Goal: Task Accomplishment & Management: Use online tool/utility

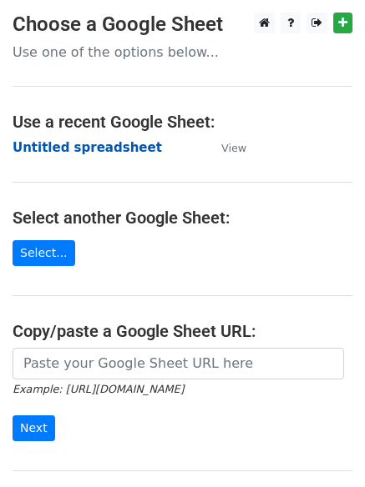
click at [94, 143] on strong "Untitled spreadsheet" at bounding box center [87, 147] width 149 height 15
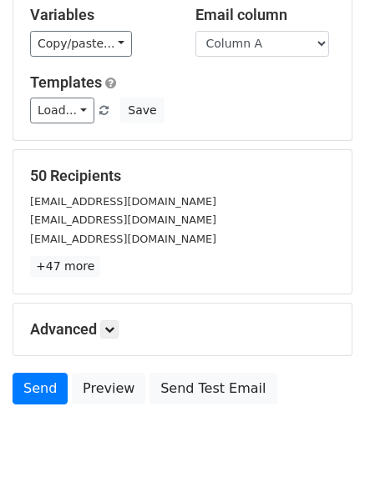
scroll to position [161, 0]
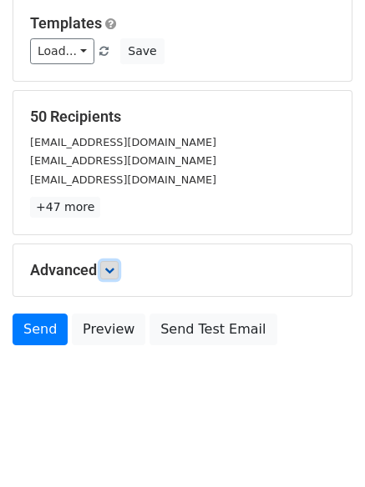
click at [114, 270] on icon at bounding box center [109, 270] width 10 height 10
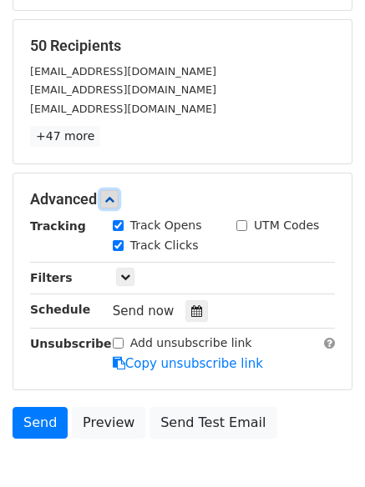
scroll to position [325, 0]
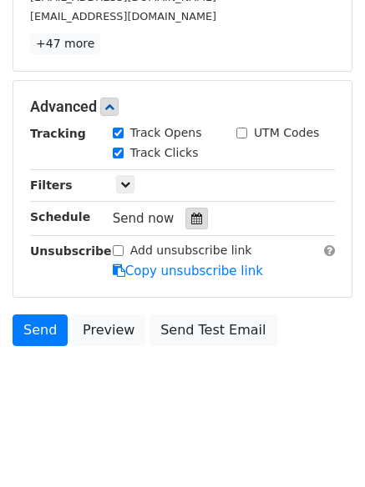
click at [185, 216] on div at bounding box center [196, 219] width 23 height 22
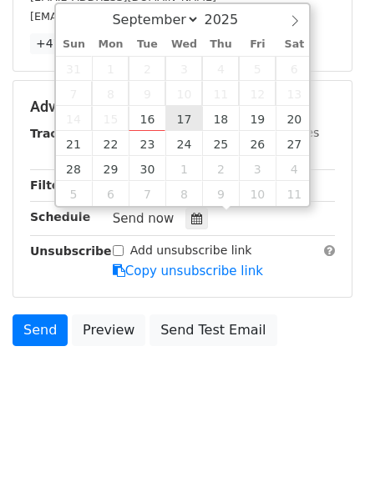
type input "2025-09-17 12:00"
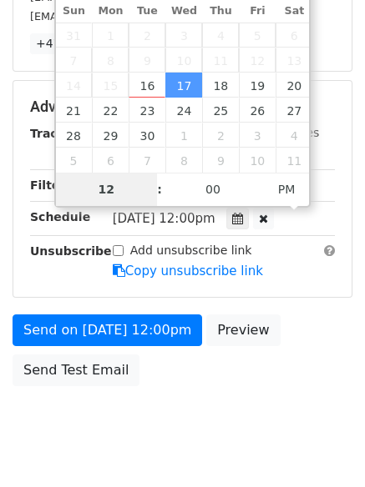
scroll to position [298, 0]
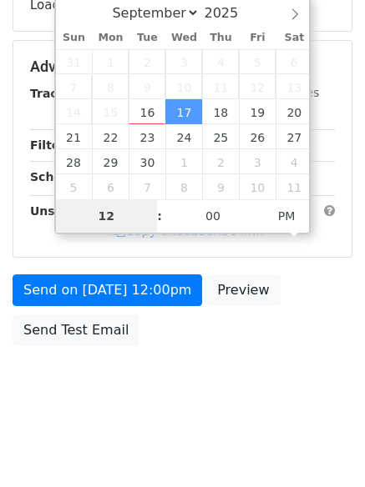
type input "1"
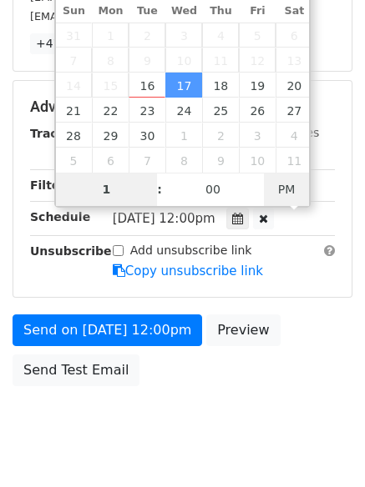
type input "2025-09-17 01:00"
type input "01"
click at [294, 186] on span "PM" at bounding box center [287, 189] width 46 height 33
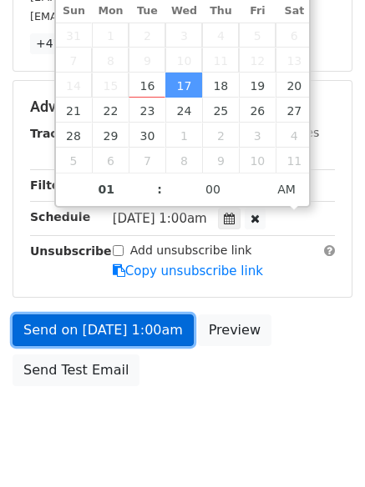
click at [154, 336] on link "Send on Sep 17 at 1:00am" at bounding box center [103, 331] width 181 height 32
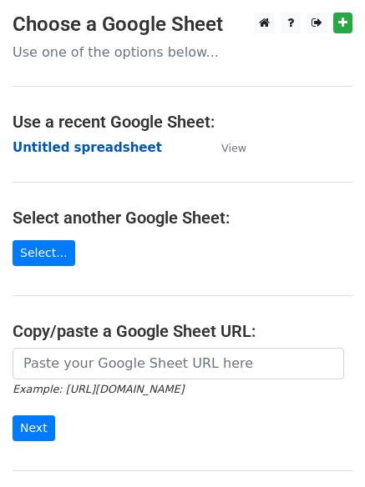
click at [118, 149] on strong "Untitled spreadsheet" at bounding box center [87, 147] width 149 height 15
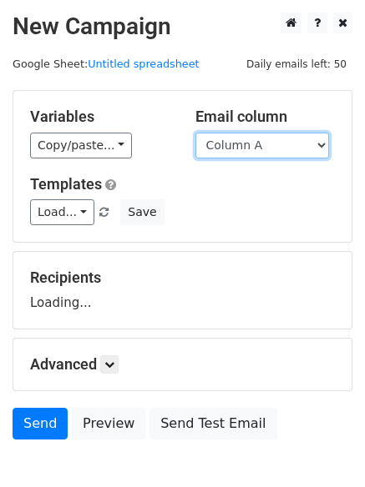
click at [259, 152] on select "Column A Column B Column C Column D Column E Column F" at bounding box center [261, 146] width 133 height 26
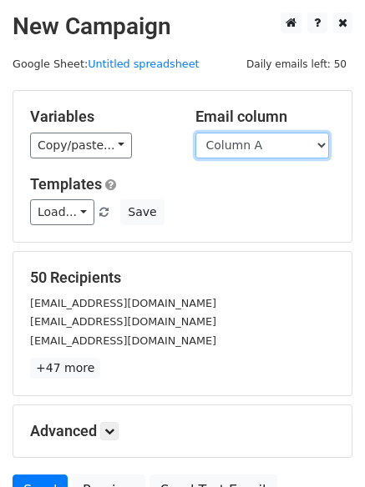
click at [195, 133] on select "Column A Column B Column C Column D Column E Column F" at bounding box center [261, 146] width 133 height 26
click at [259, 149] on select "Column A Column B Column C Column D Column E Column F" at bounding box center [261, 146] width 133 height 26
select select "Column B"
click at [195, 133] on select "Column A Column B Column C Column D Column E Column F" at bounding box center [261, 146] width 133 height 26
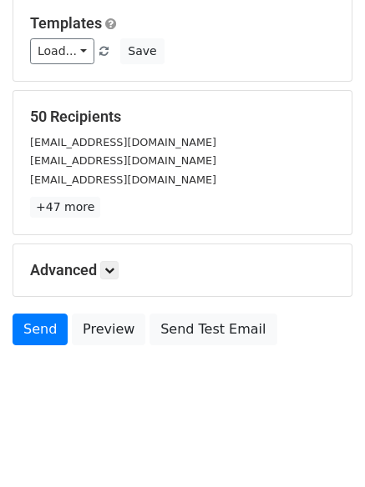
click at [111, 279] on h5 "Advanced" at bounding box center [182, 270] width 305 height 18
click at [114, 270] on icon at bounding box center [109, 270] width 10 height 10
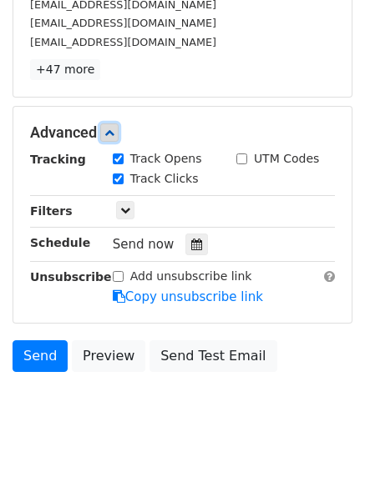
scroll to position [320, 0]
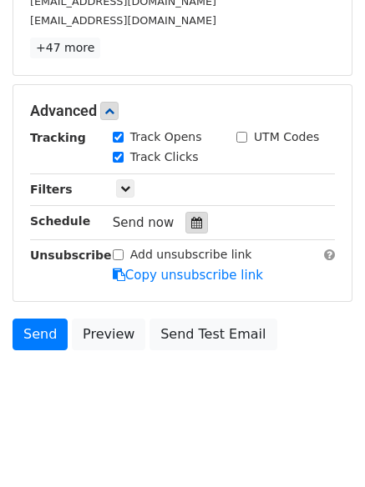
click at [185, 222] on div at bounding box center [196, 223] width 23 height 22
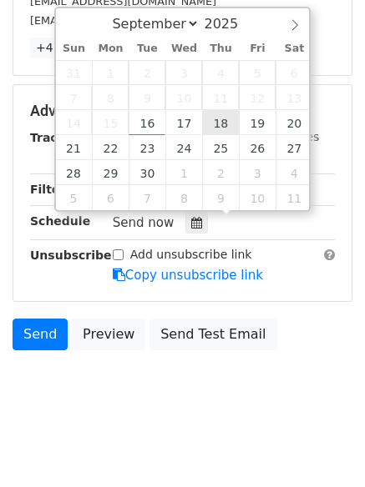
type input "2025-09-18 12:00"
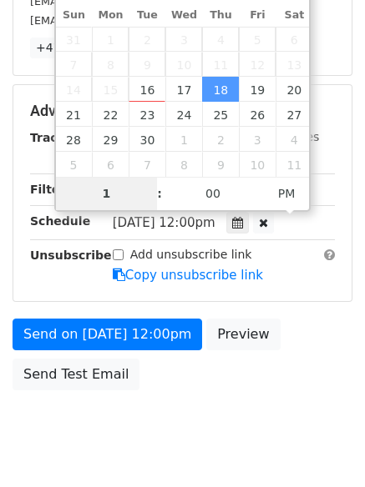
scroll to position [298, 0]
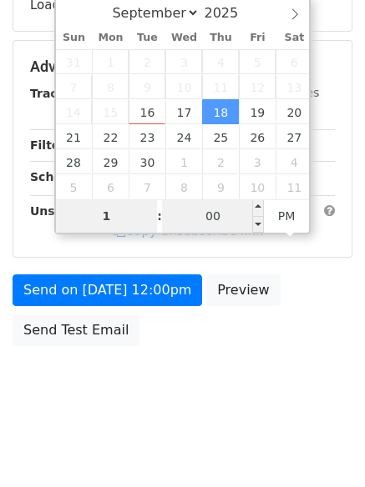
type input "1"
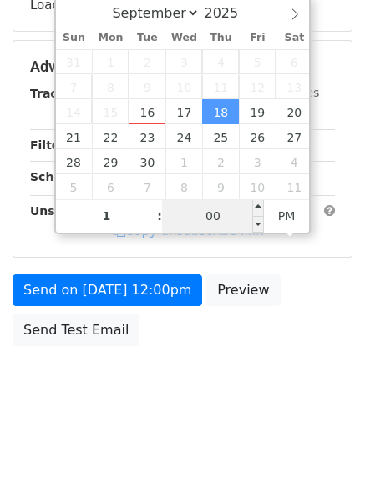
type input "2025-09-18 13:00"
type input "01"
click at [220, 219] on input "00" at bounding box center [213, 215] width 102 height 33
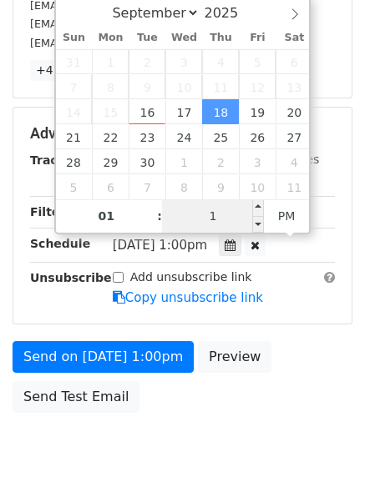
type input "11"
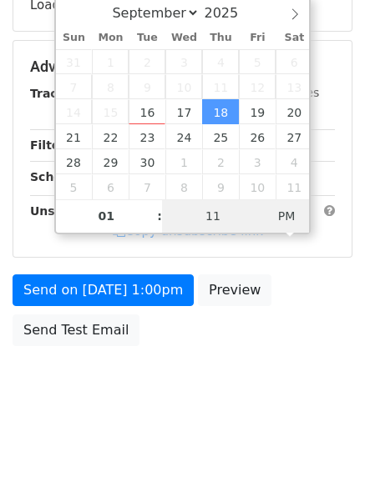
type input "2025-09-18 01:11"
click at [300, 209] on span "PM" at bounding box center [287, 215] width 46 height 33
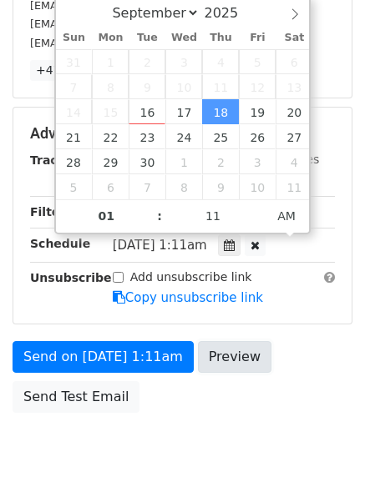
click at [232, 351] on link "Preview" at bounding box center [234, 357] width 73 height 32
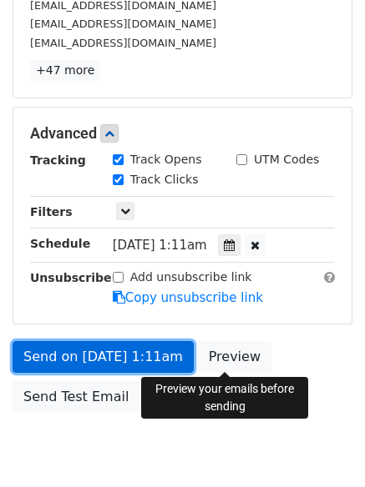
click at [144, 360] on link "Send on Sep 18 at 1:11am" at bounding box center [103, 357] width 181 height 32
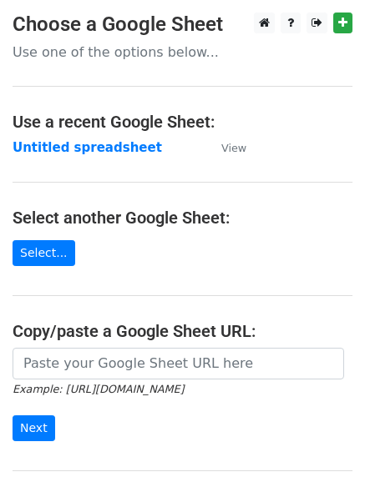
click at [106, 146] on strong "Untitled spreadsheet" at bounding box center [87, 147] width 149 height 15
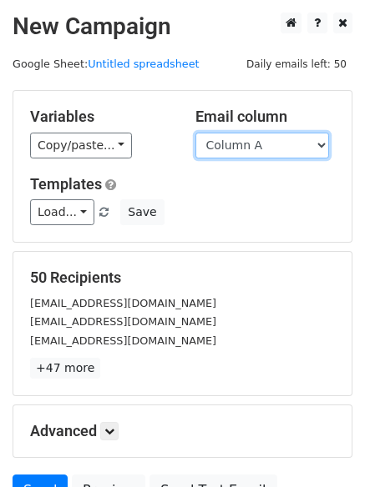
drag, startPoint x: 249, startPoint y: 147, endPoint x: 250, endPoint y: 155, distance: 8.5
click at [249, 147] on select "Column A Column B Column C Column D Column E Column F" at bounding box center [261, 146] width 133 height 26
select select "Column C"
click at [195, 133] on select "Column A Column B Column C Column D Column E Column F" at bounding box center [261, 146] width 133 height 26
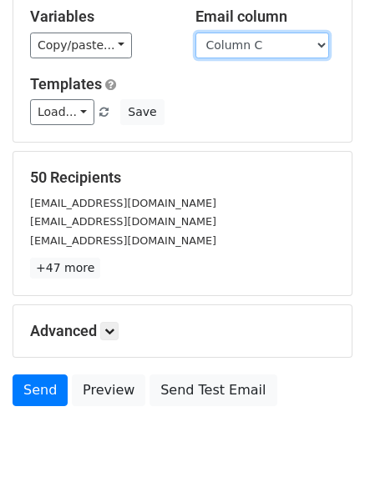
scroll to position [161, 0]
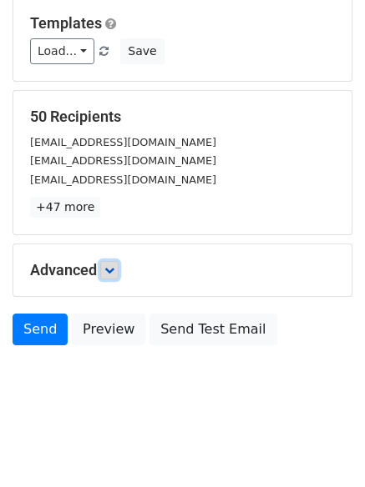
click at [115, 277] on link at bounding box center [109, 270] width 18 height 18
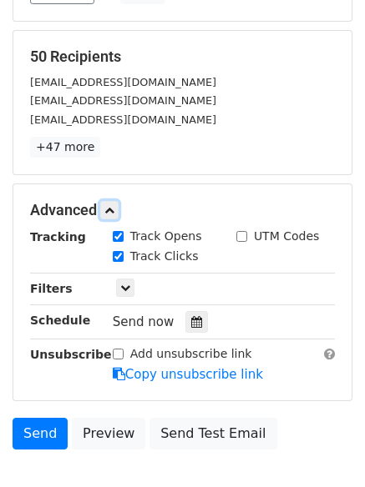
scroll to position [325, 0]
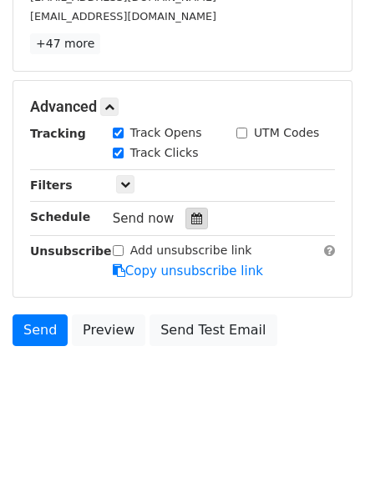
click at [191, 213] on icon at bounding box center [196, 219] width 11 height 12
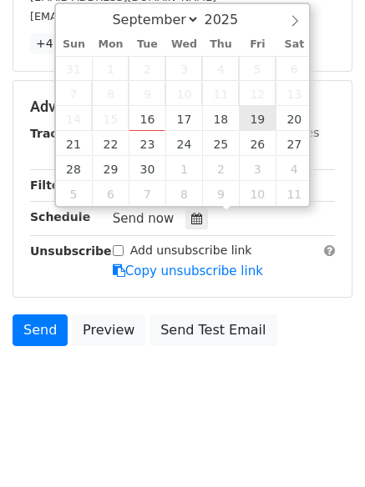
type input "2025-09-19 12:00"
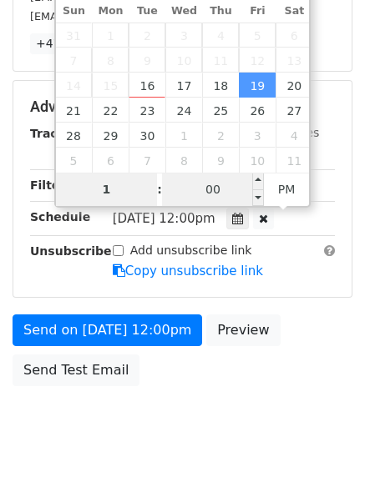
type input "1"
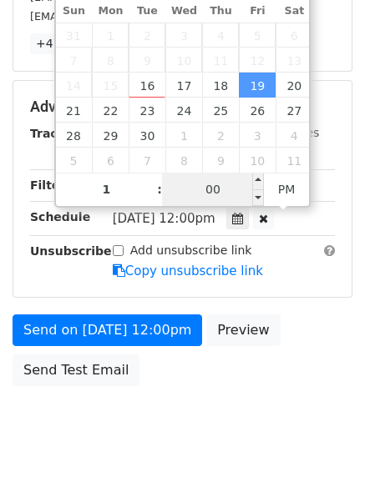
type input "2025-09-19 13:00"
type input "01"
click at [209, 199] on input "00" at bounding box center [213, 189] width 102 height 33
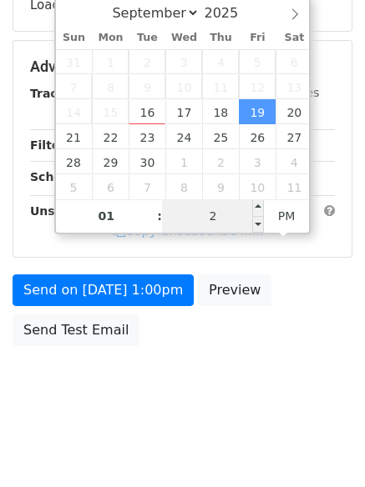
type input "22"
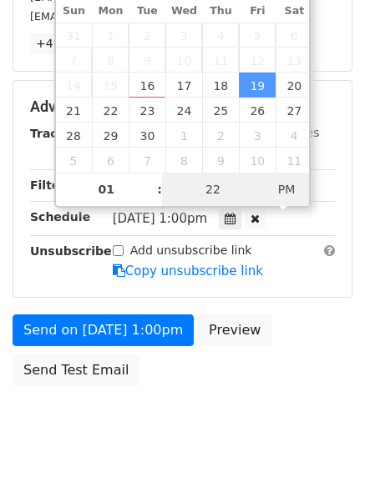
type input "2025-09-19 01:22"
click at [282, 190] on span "PM" at bounding box center [287, 189] width 46 height 33
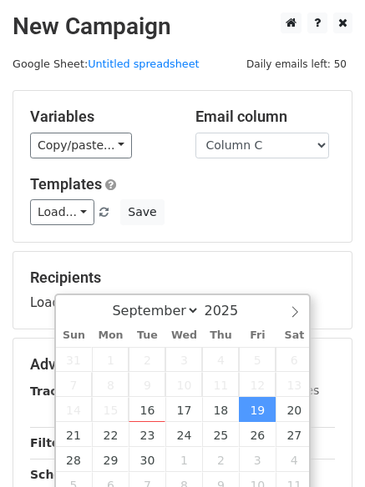
scroll to position [298, 0]
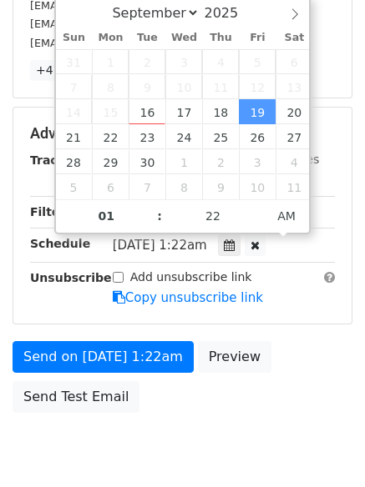
click at [210, 405] on div "Send on Sep 19 at 1:22am Preview Send Test Email" at bounding box center [182, 381] width 365 height 80
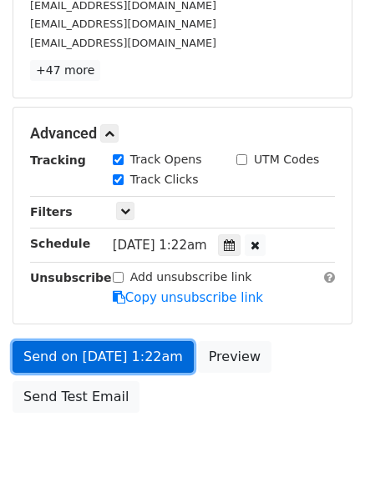
click at [132, 356] on link "Send on Sep 19 at 1:22am" at bounding box center [103, 357] width 181 height 32
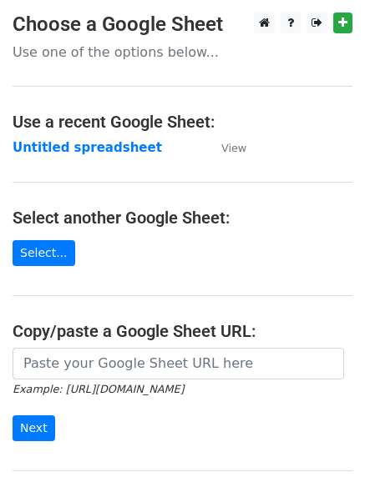
click at [93, 162] on main "Choose a Google Sheet Use one of the options below... Use a recent Google Sheet…" at bounding box center [182, 272] width 365 height 518
click at [114, 155] on strong "Untitled spreadsheet" at bounding box center [87, 147] width 149 height 15
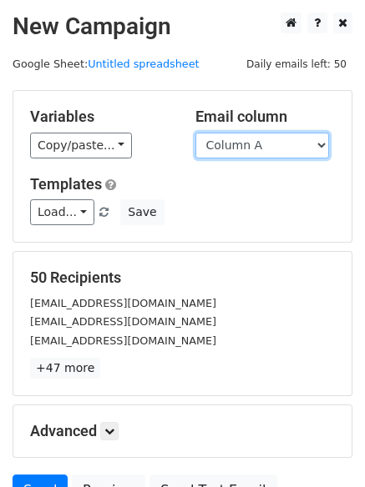
click at [291, 142] on select "Column A Column B Column C Column D Column E Column F" at bounding box center [261, 146] width 133 height 26
select select "Column D"
click at [195, 133] on select "Column A Column B Column C Column D Column E Column F" at bounding box center [261, 146] width 133 height 26
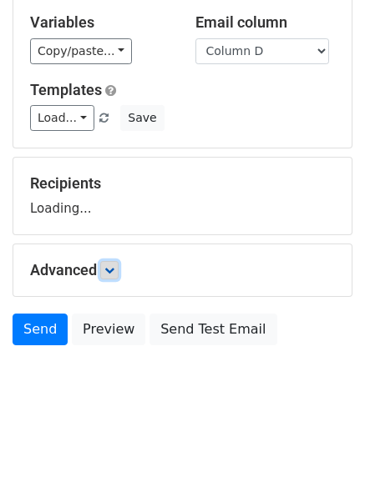
click at [113, 269] on icon at bounding box center [109, 270] width 10 height 10
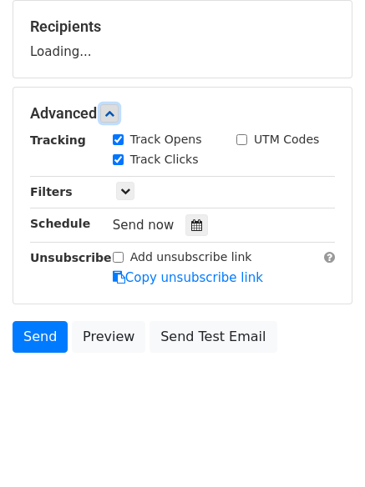
scroll to position [258, 0]
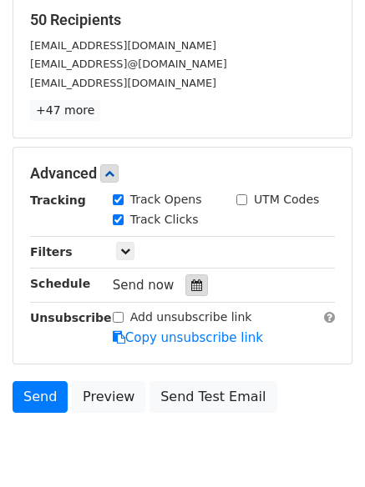
click at [197, 285] on div at bounding box center [196, 285] width 23 height 22
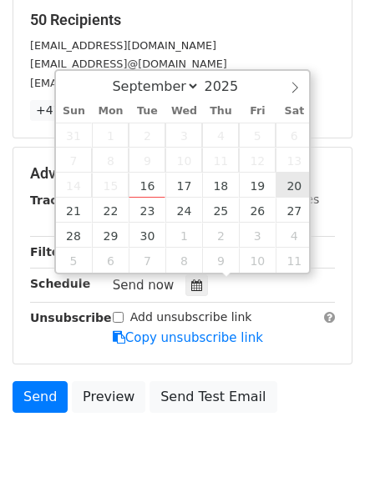
type input "2025-09-20 12:00"
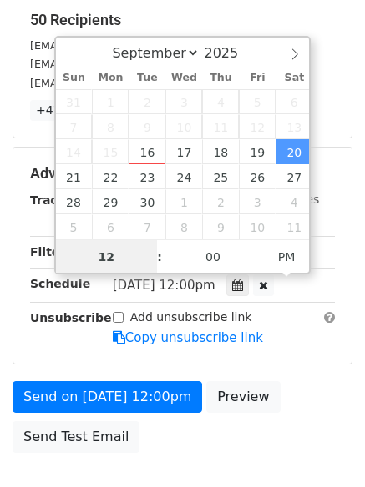
scroll to position [1, 0]
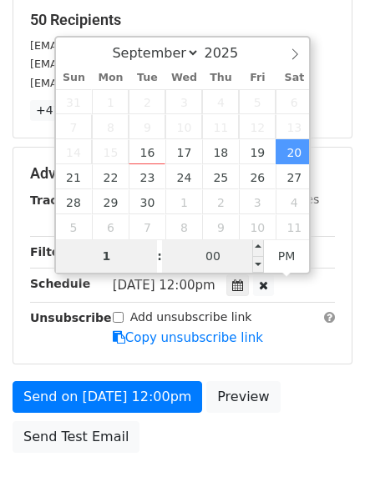
type input "1"
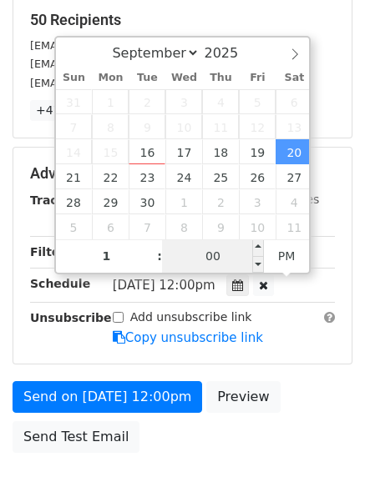
type input "2025-09-20 13:00"
type input "01"
click at [226, 260] on input "00" at bounding box center [213, 255] width 102 height 33
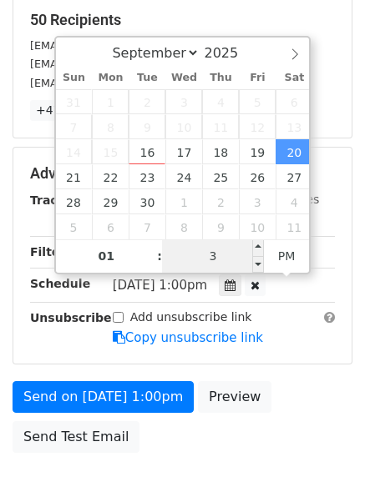
type input "33"
type input "2025-09-20 01:33"
click at [274, 248] on span "PM" at bounding box center [287, 255] width 46 height 33
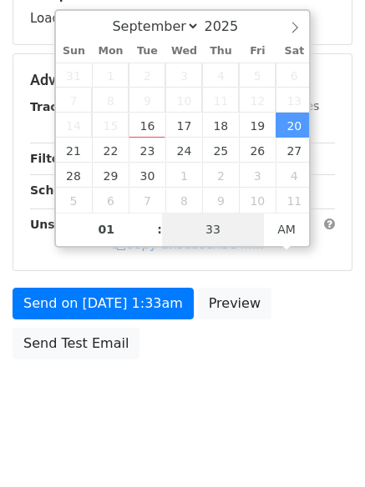
scroll to position [298, 0]
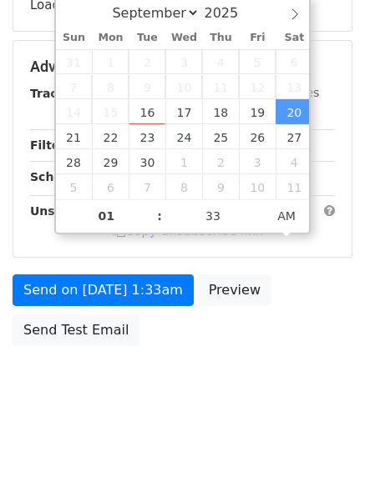
click at [234, 363] on body "New Campaign Daily emails left: 50 Google Sheet: Untitled spreadsheet Variables…" at bounding box center [182, 68] width 365 height 707
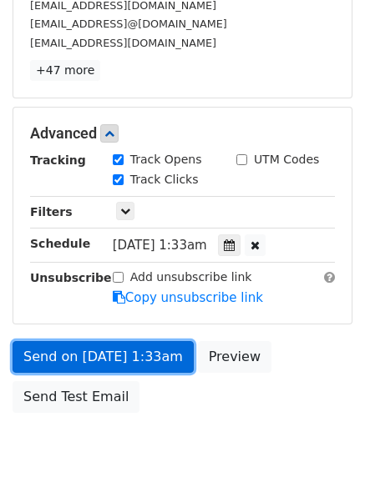
click at [127, 350] on link "Send on Sep 20 at 1:33am" at bounding box center [103, 357] width 181 height 32
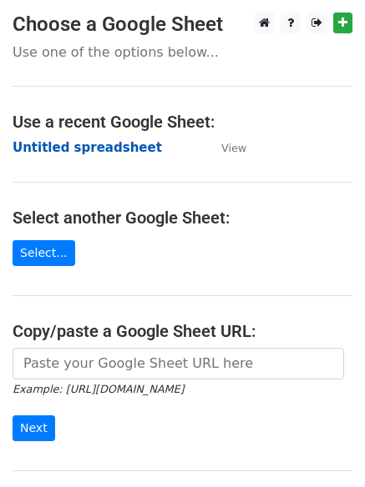
click at [123, 143] on strong "Untitled spreadsheet" at bounding box center [87, 147] width 149 height 15
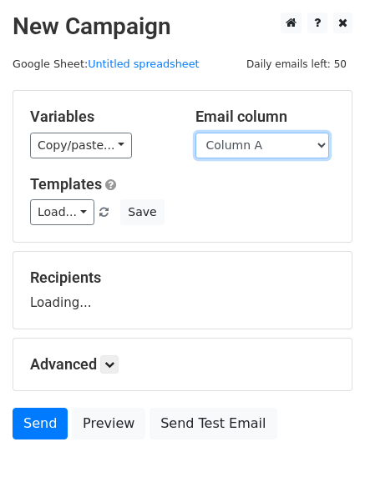
click at [254, 138] on select "Column A Column B Column C Column D Column E Column F" at bounding box center [261, 146] width 133 height 26
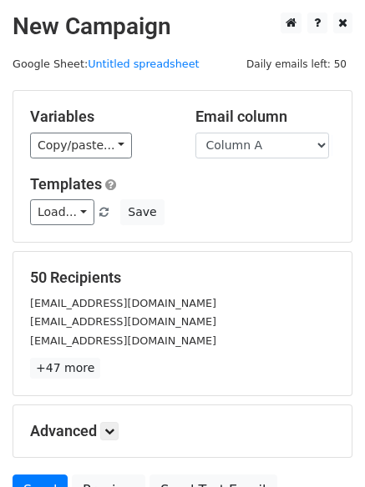
click at [264, 259] on div "50 Recipients chevelyn_sevellino@yahoo.com Hisfirecracker@icloud.com Shyj777@gm…" at bounding box center [182, 324] width 338 height 144
click at [262, 149] on select "Column A Column B Column C Column D Column E Column F" at bounding box center [261, 146] width 133 height 26
select select "Column E"
click at [195, 133] on select "Column A Column B Column C Column D Column E Column F" at bounding box center [261, 146] width 133 height 26
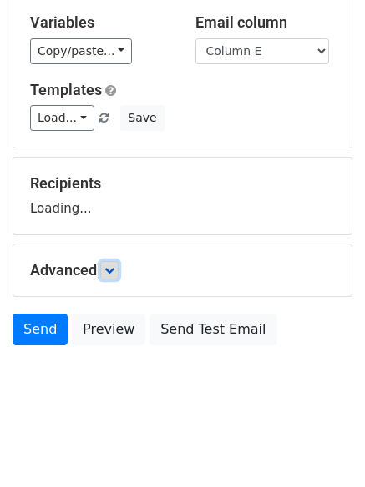
click at [114, 265] on icon at bounding box center [109, 270] width 10 height 10
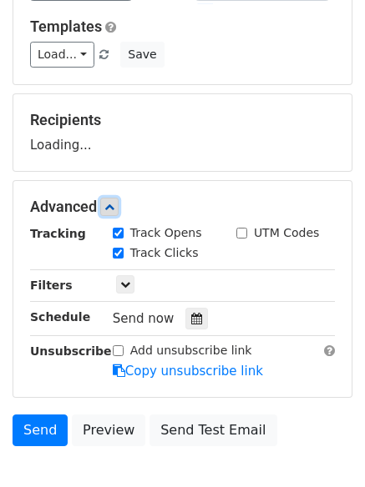
scroll to position [235, 0]
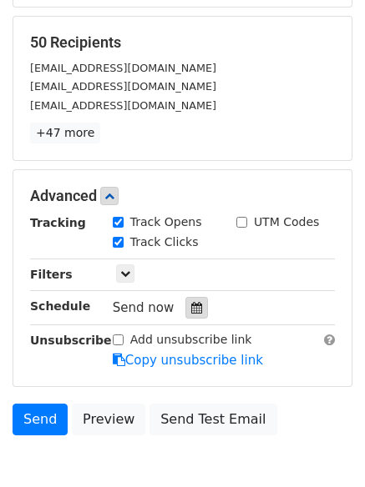
click at [192, 306] on icon at bounding box center [196, 308] width 11 height 12
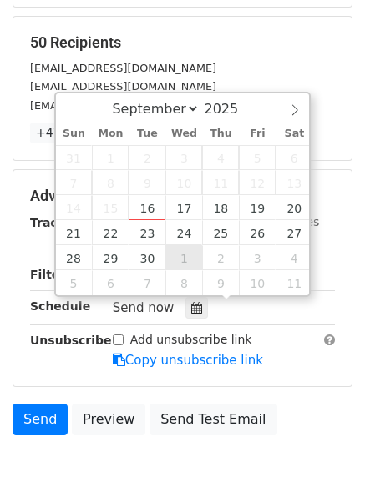
scroll to position [325, 0]
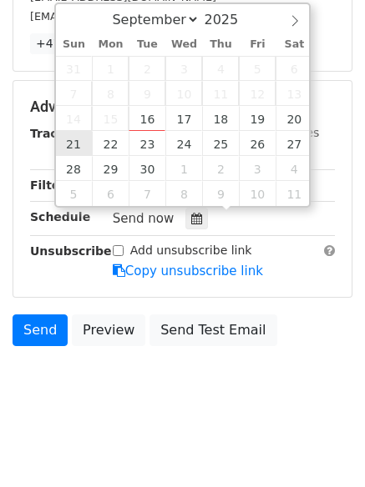
type input "2025-09-21 12:00"
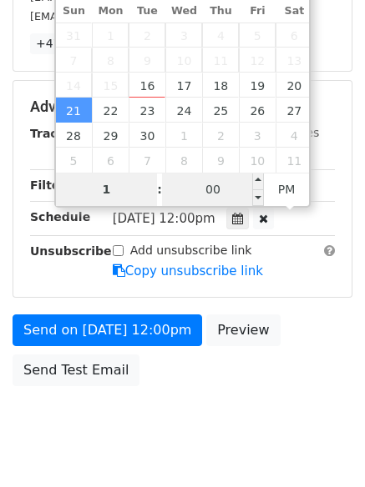
type input "1"
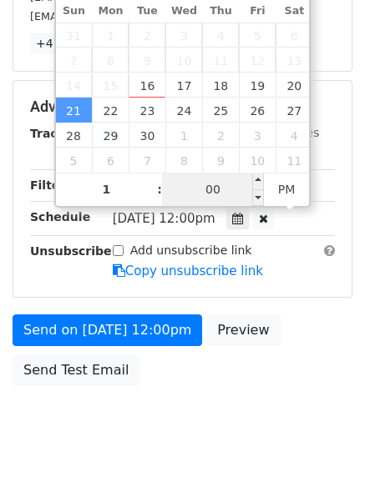
type input "2025-09-21 13:00"
type input "01"
click at [209, 199] on input "00" at bounding box center [213, 189] width 102 height 33
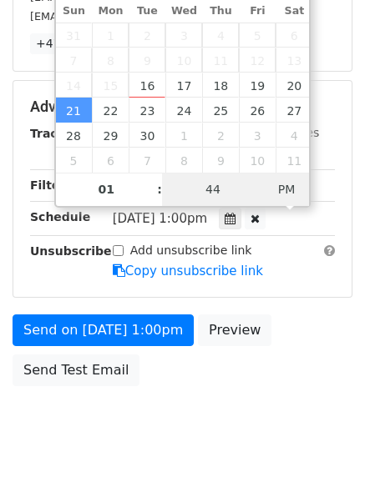
type input "44"
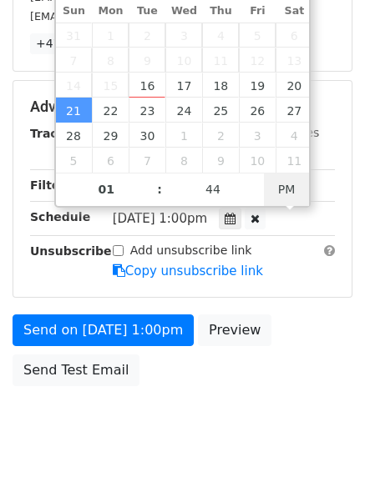
type input "2025-09-21 13:44"
click at [265, 210] on div at bounding box center [254, 219] width 21 height 22
type input "02"
type input "56"
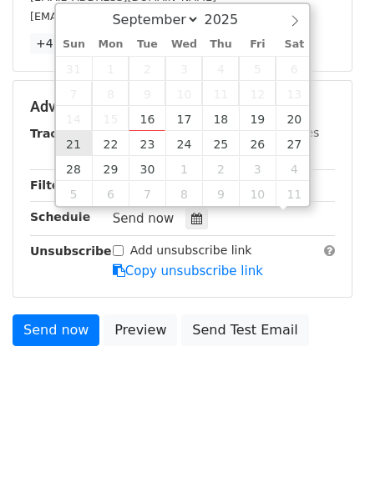
type input "2025-09-21 14:56"
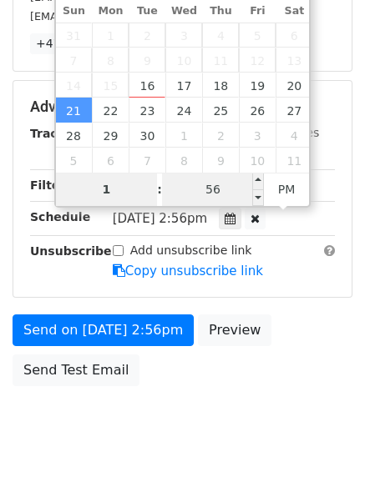
type input "1"
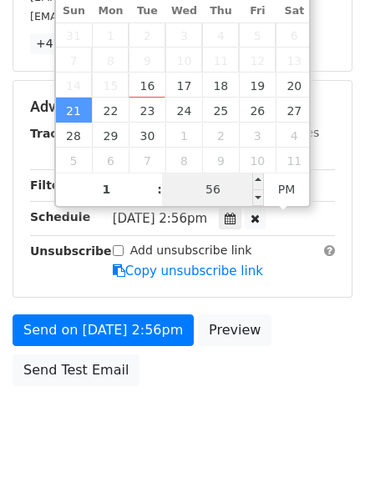
type input "2025-09-21 13:56"
type input "01"
click at [209, 190] on input "56" at bounding box center [213, 189] width 102 height 33
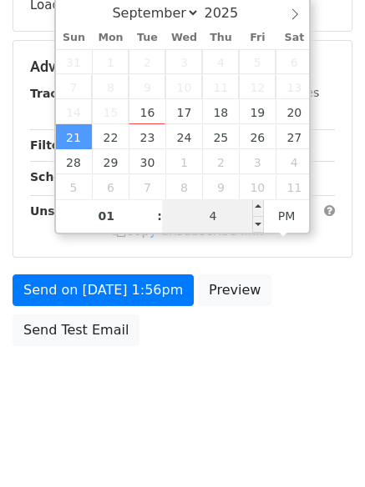
type input "44"
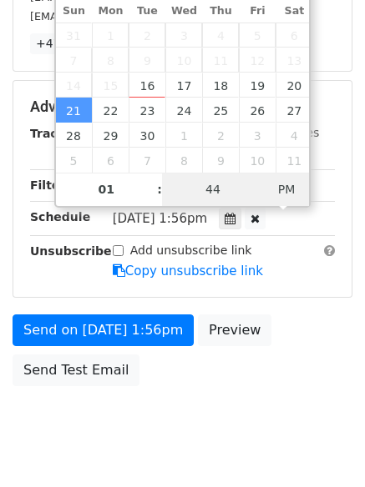
type input "2025-09-21 01:44"
click at [280, 191] on span "AM" at bounding box center [287, 189] width 46 height 33
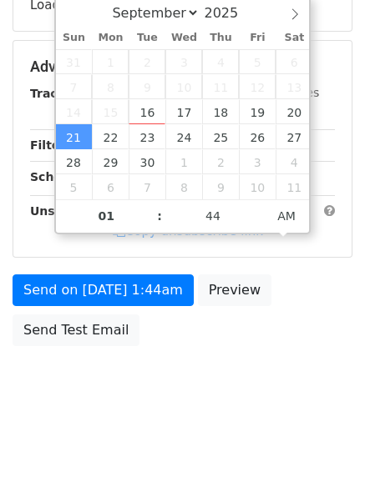
click at [169, 431] on html "New Campaign Daily emails left: 50 Google Sheet: Untitled spreadsheet Variables…" at bounding box center [182, 95] width 365 height 786
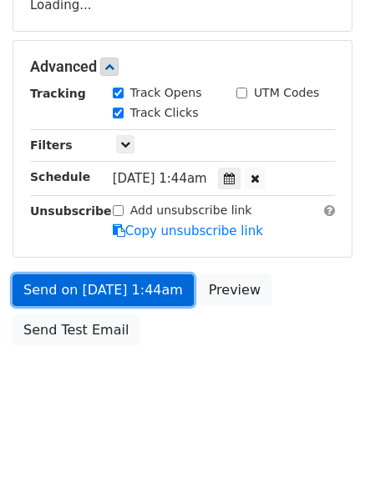
click at [148, 287] on link "Send on Sep 21 at 1:44am" at bounding box center [103, 290] width 181 height 32
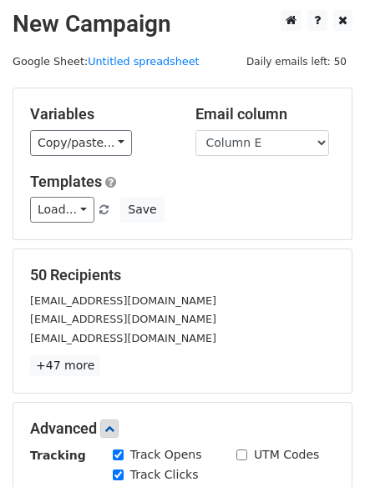
scroll to position [0, 0]
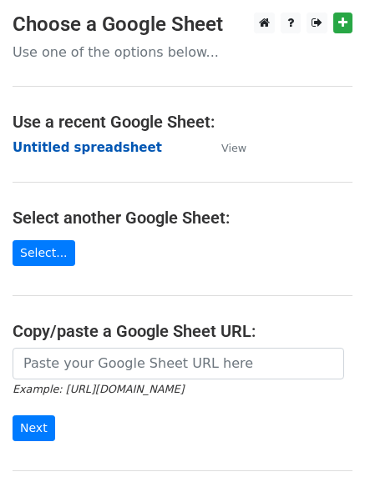
click at [70, 140] on strong "Untitled spreadsheet" at bounding box center [87, 147] width 149 height 15
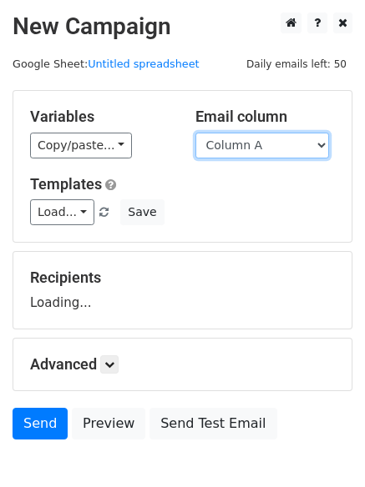
drag, startPoint x: 245, startPoint y: 144, endPoint x: 246, endPoint y: 156, distance: 11.7
click at [245, 144] on select "Column A Column B Column C Column D Column E Column F" at bounding box center [261, 146] width 133 height 26
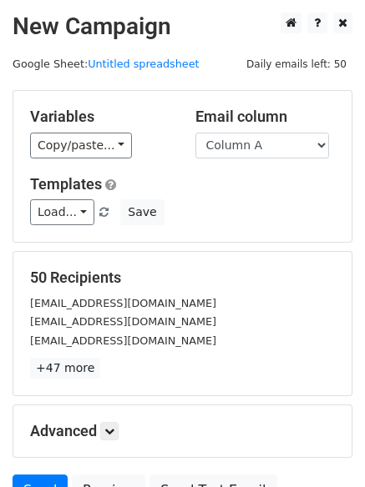
click at [244, 159] on div "Variables Copy/paste... {{Column A}} {{Column B}} {{Column C}} {{Column D}} {{C…" at bounding box center [182, 166] width 338 height 151
click at [259, 135] on select "Column A Column B Column C Column D Column E Column F" at bounding box center [261, 146] width 133 height 26
select select "Column F"
click at [195, 133] on select "Column A Column B Column C Column D Column E Column F" at bounding box center [261, 146] width 133 height 26
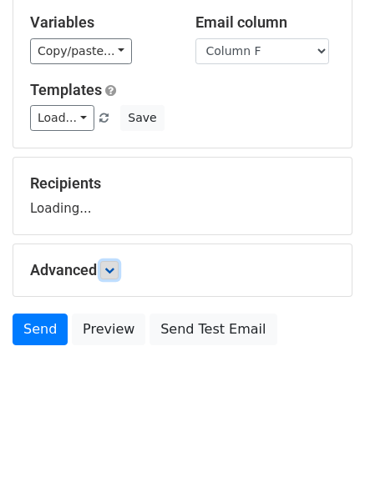
click at [114, 269] on icon at bounding box center [109, 270] width 10 height 10
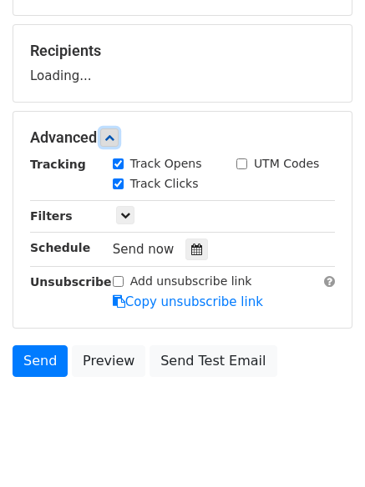
scroll to position [229, 0]
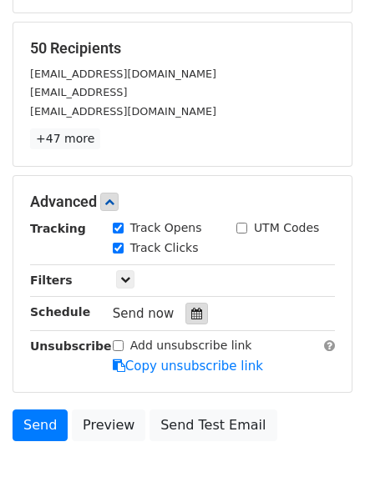
click at [194, 313] on div at bounding box center [196, 314] width 23 height 22
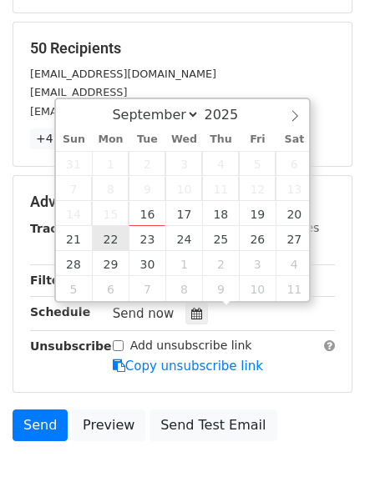
type input "[DATE] 12:00"
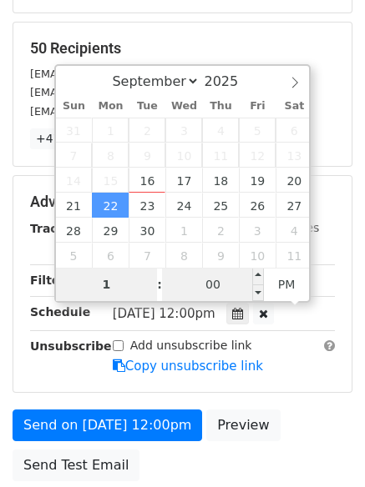
type input "1"
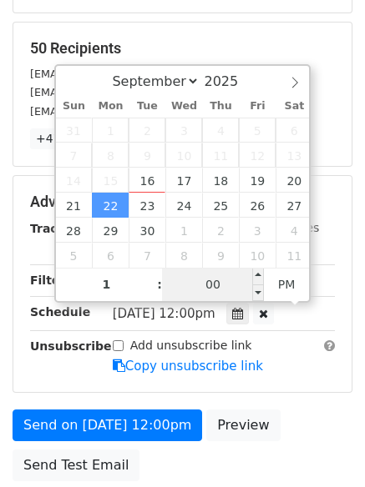
type input "[DATE] 13:00"
type input "01"
click at [209, 284] on input "00" at bounding box center [213, 284] width 102 height 33
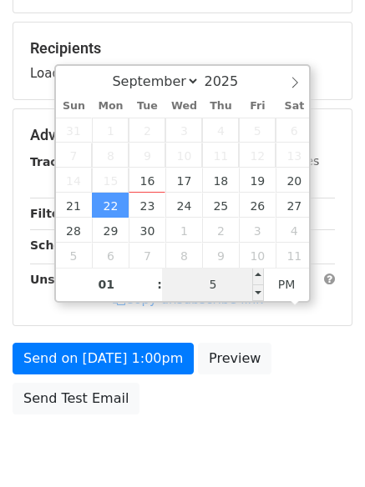
type input "55"
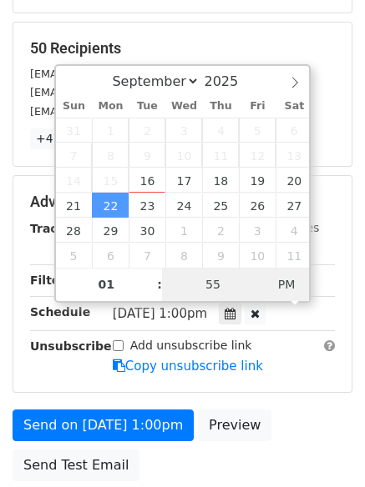
type input "[DATE] 01:55"
click at [305, 284] on span "PM" at bounding box center [287, 284] width 46 height 33
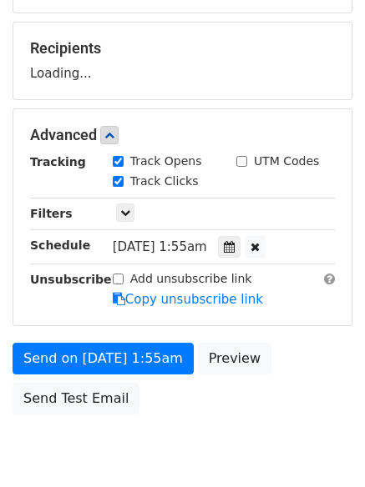
click at [243, 422] on body "New Campaign Daily emails left: 50 Google Sheet: Untitled spreadsheet Variables…" at bounding box center [182, 136] width 365 height 707
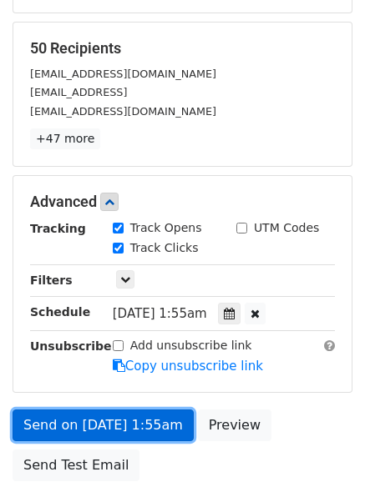
click at [141, 414] on link "Send on [DATE] 1:55am" at bounding box center [103, 426] width 181 height 32
